Goal: Find contact information: Find contact information

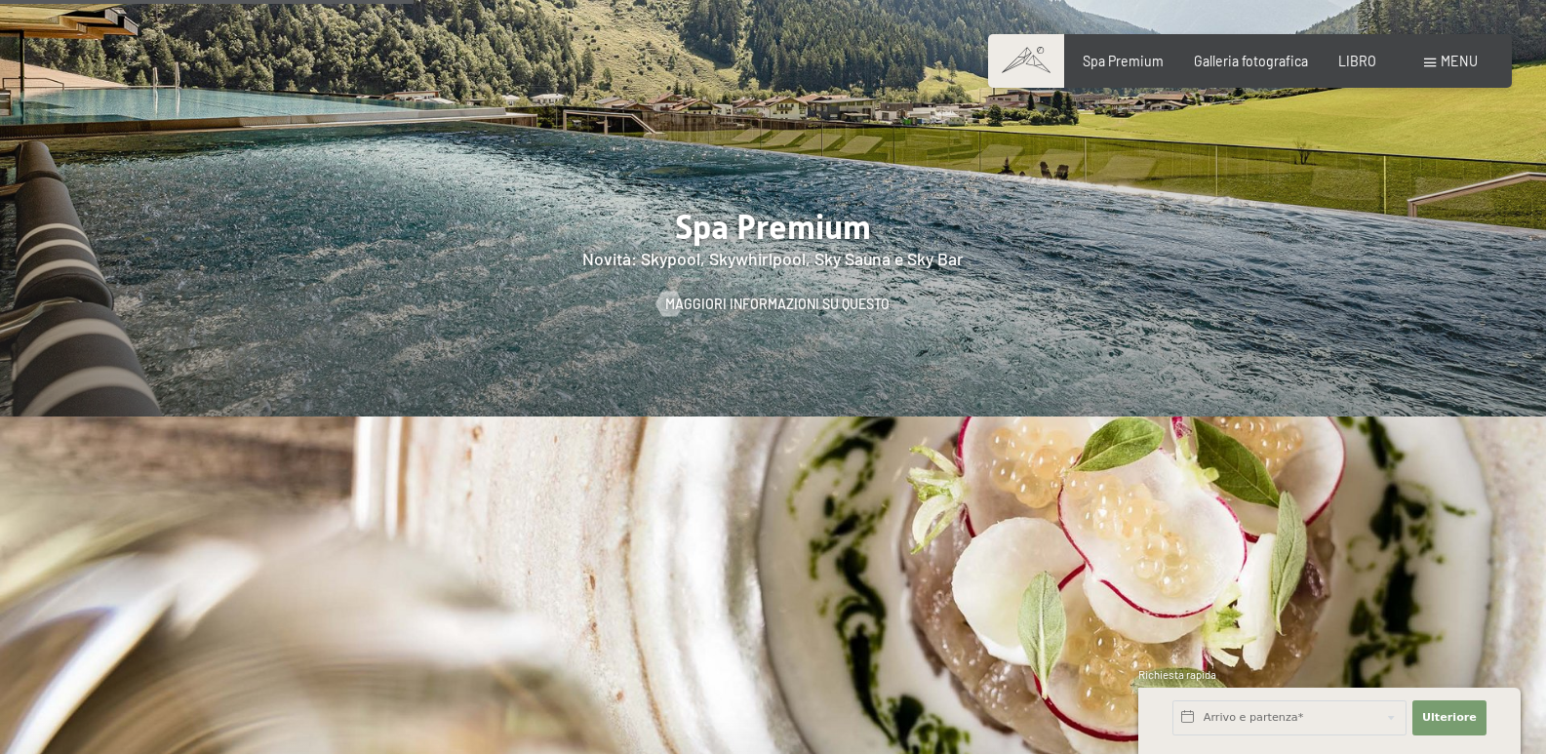
click at [1465, 53] on font "menu" at bounding box center [1458, 61] width 37 height 17
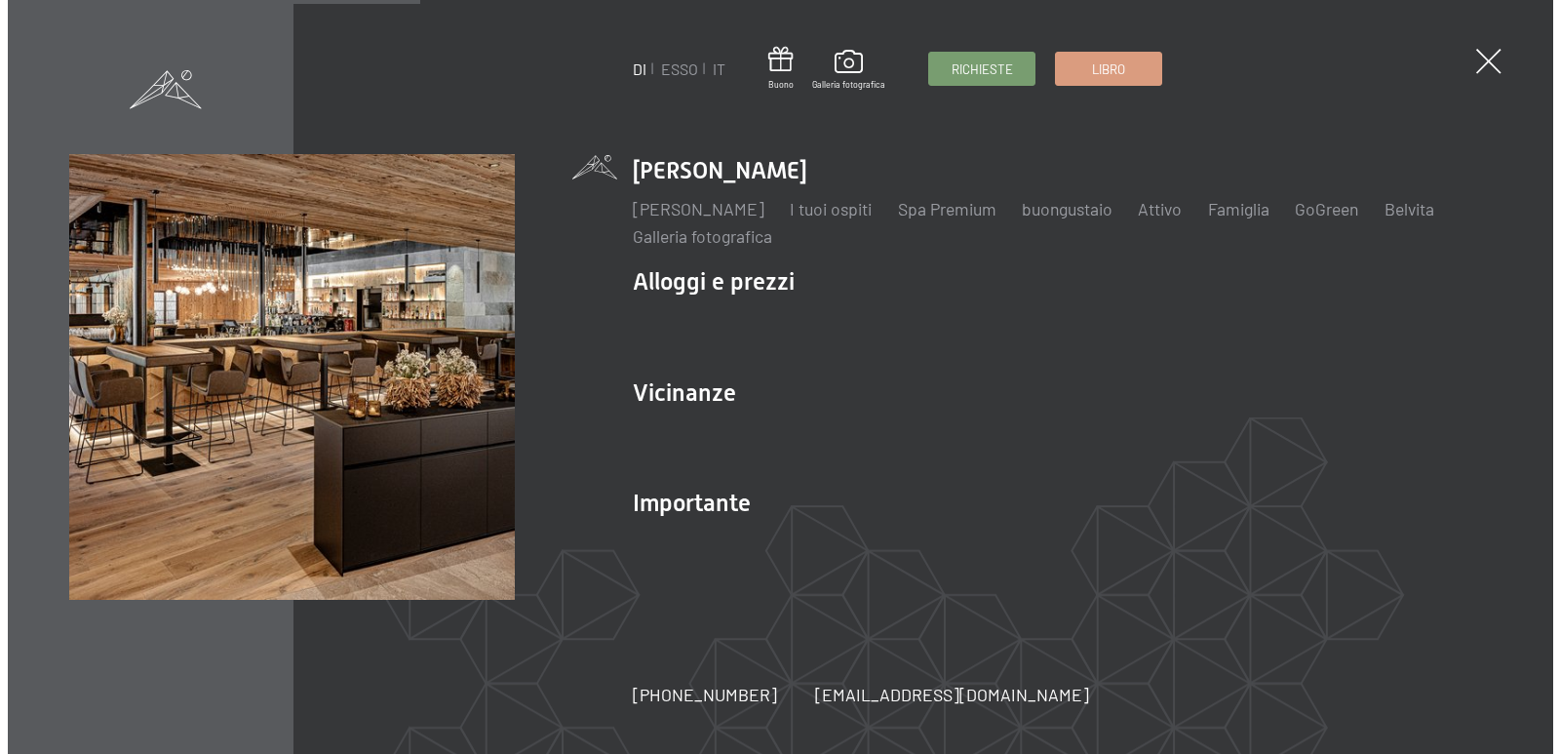
scroll to position [2542, 0]
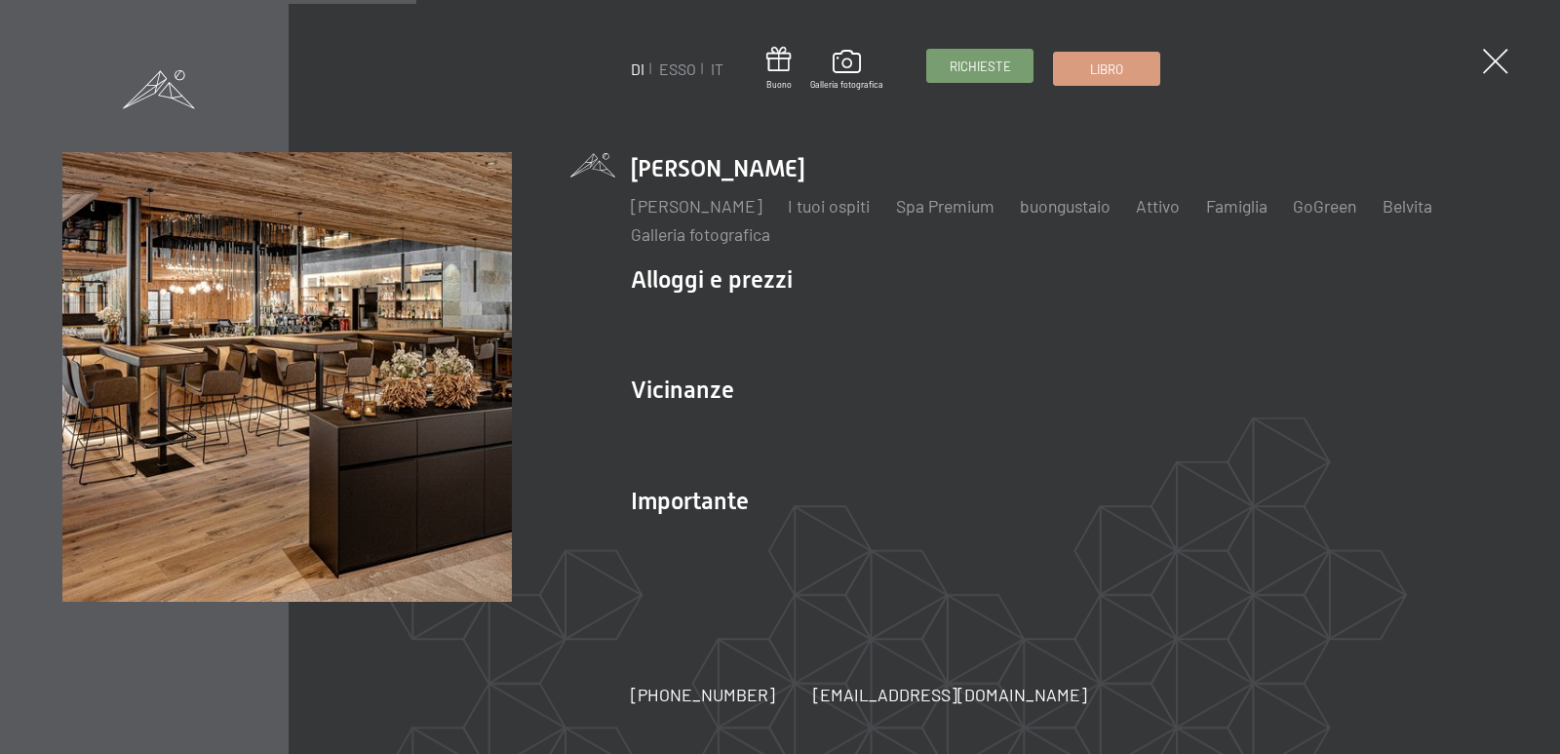
click at [978, 62] on font "Richieste" at bounding box center [980, 67] width 61 height 16
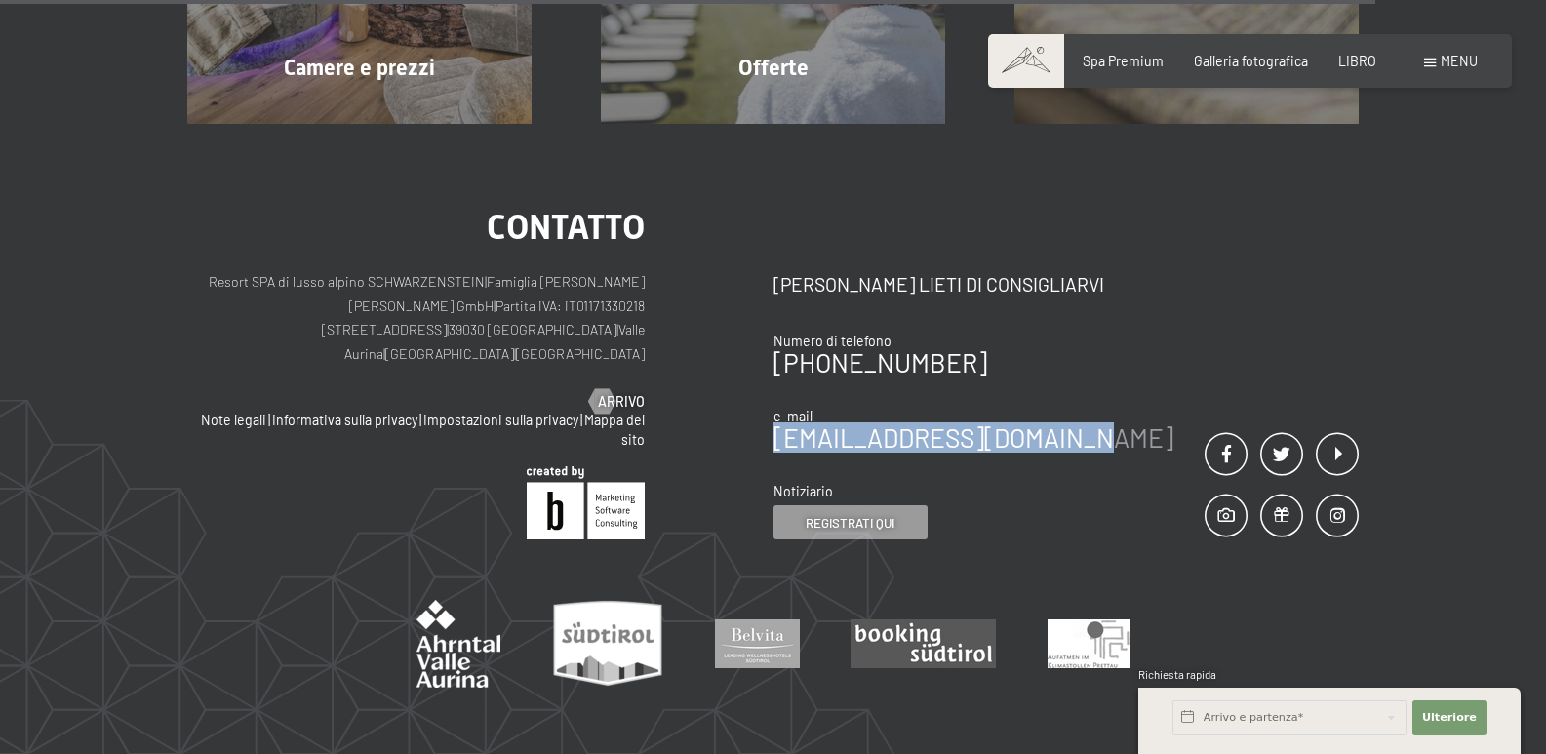
drag, startPoint x: 1113, startPoint y: 421, endPoint x: 774, endPoint y: 417, distance: 338.4
click at [774, 417] on div "contatto Saremo lieti di consigliarvi Numero di telefono +39 0474 674100 e-mail…" at bounding box center [1066, 375] width 586 height 330
copy font "[EMAIL_ADDRESS][DOMAIN_NAME]"
